Goal: Task Accomplishment & Management: Use online tool/utility

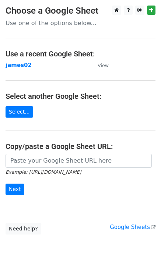
click at [20, 158] on input "url" at bounding box center [79, 161] width 146 height 14
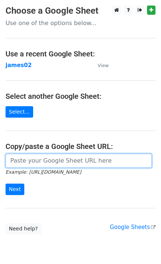
click at [60, 162] on input "url" at bounding box center [79, 161] width 146 height 14
drag, startPoint x: 19, startPoint y: 160, endPoint x: 20, endPoint y: 174, distance: 14.0
click at [19, 161] on input "url" at bounding box center [79, 161] width 146 height 14
paste input "[EMAIL_ADDRESS][DOMAIN_NAME] [EMAIL_ADDRESS][DOMAIN_NAME] [EMAIL_ADDRESS][DOMAI…"
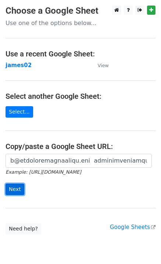
click at [17, 188] on input "Next" at bounding box center [15, 189] width 19 height 11
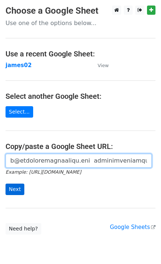
scroll to position [0, 3442]
click at [28, 163] on input "url" at bounding box center [79, 161] width 146 height 14
click at [17, 164] on input "url" at bounding box center [79, 161] width 146 height 14
paste input "[URL][DOMAIN_NAME]"
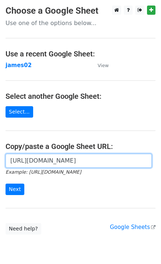
scroll to position [0, 215]
type input "[URL][DOMAIN_NAME]"
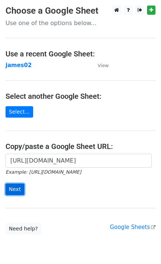
scroll to position [0, 0]
click at [17, 188] on input "Next" at bounding box center [15, 189] width 19 height 11
